Goal: Information Seeking & Learning: Find specific fact

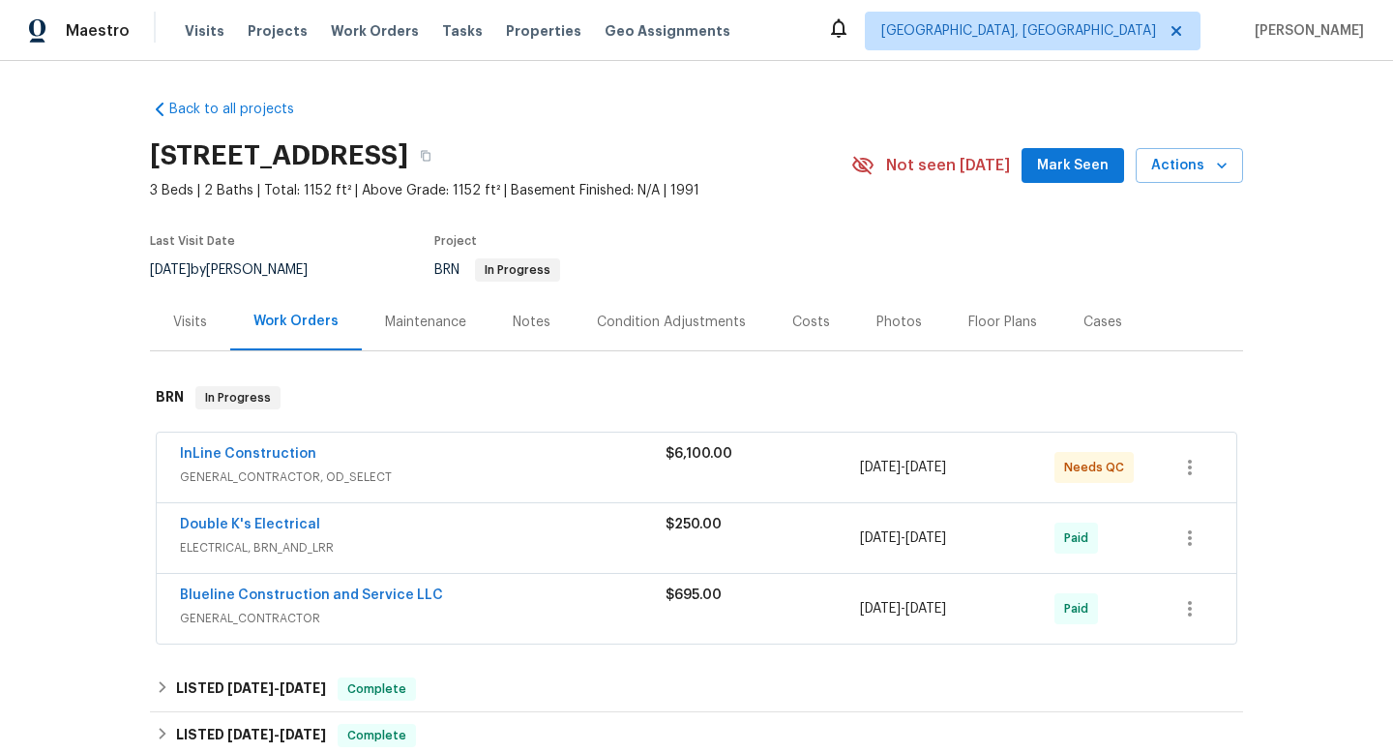
click at [514, 461] on div "InLine Construction" at bounding box center [423, 455] width 486 height 23
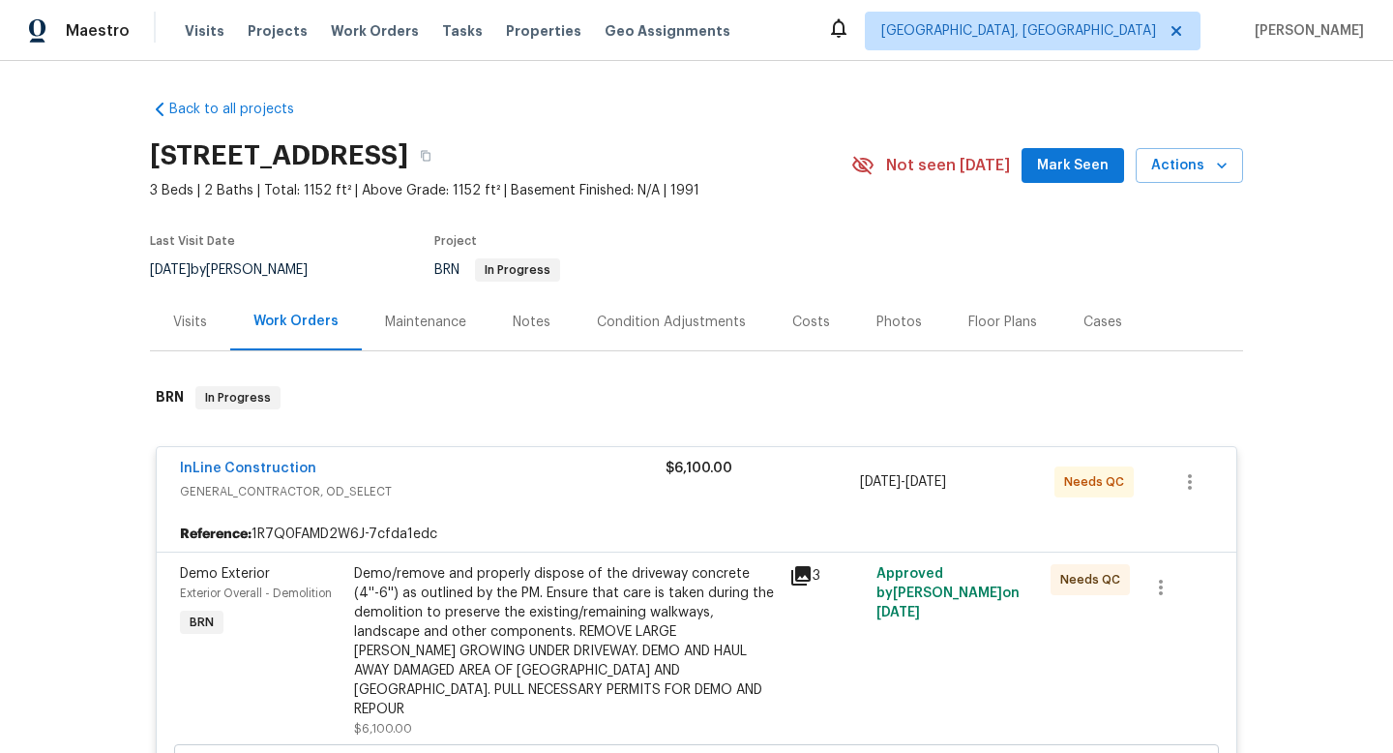
click at [226, 266] on div "7/1/2025 by Carl Biederman" at bounding box center [240, 269] width 181 height 23
copy div "7/1/2025 by Carl Biederman"
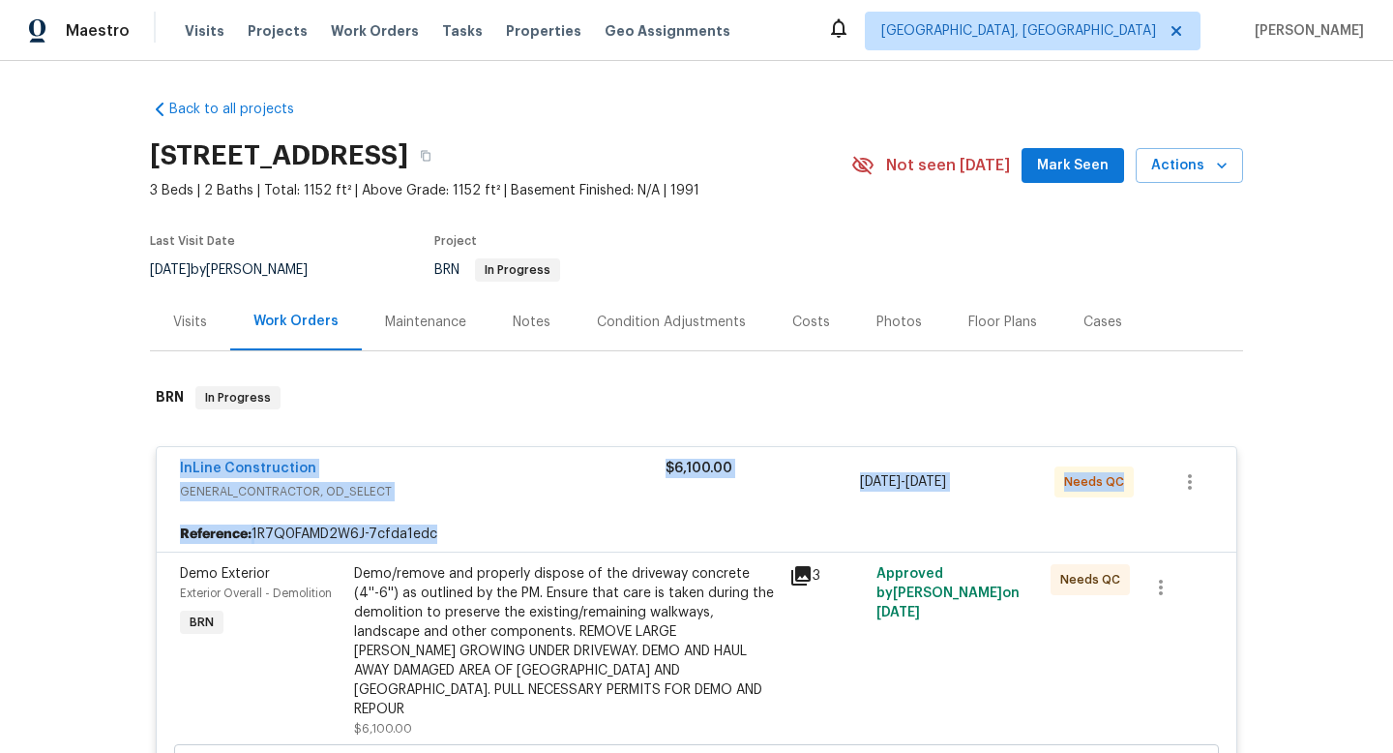
drag, startPoint x: 166, startPoint y: 462, endPoint x: 1331, endPoint y: 536, distance: 1166.5
click at [1338, 541] on div "Back to all projects 3201 S Dorchester Dr, Deltona, FL 32738 3 Beds | 2 Baths |…" at bounding box center [696, 407] width 1393 height 692
click at [29, 538] on div "Back to all projects 3201 S Dorchester Dr, Deltona, FL 32738 3 Beds | 2 Baths |…" at bounding box center [696, 407] width 1393 height 692
drag, startPoint x: 158, startPoint y: 465, endPoint x: 1233, endPoint y: 488, distance: 1075.3
click at [1235, 493] on div "InLine Construction GENERAL_CONTRACTOR, OD_SELECT $6,100.00 6/30/2025 - 7/4/202…" at bounding box center [697, 482] width 1080 height 70
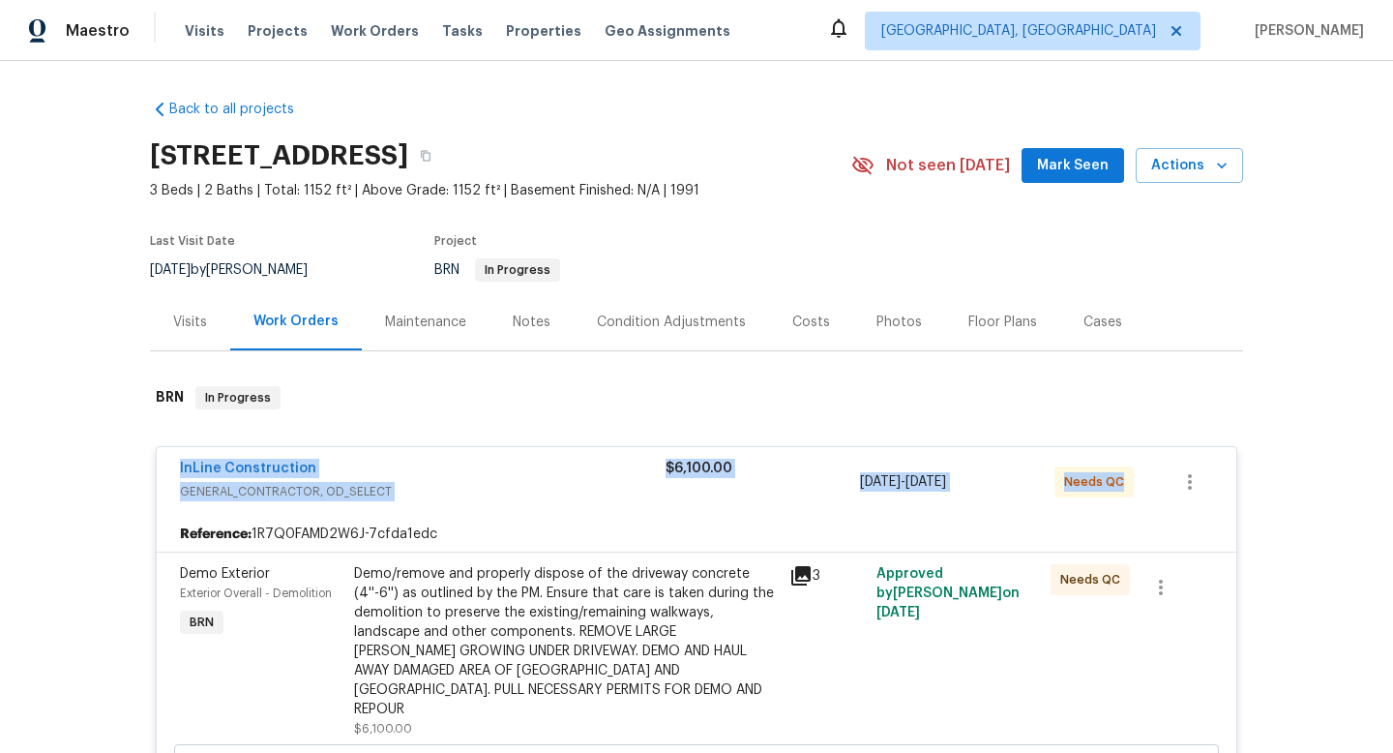
copy div "InLine Construction GENERAL_CONTRACTOR, OD_SELECT $6,100.00 6/30/2025 - 7/4/202…"
